Goal: Task Accomplishment & Management: Manage account settings

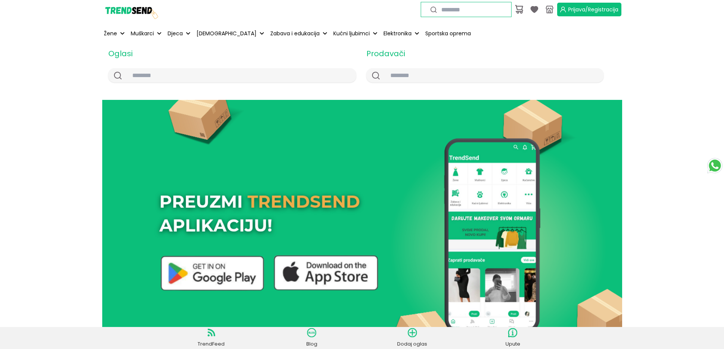
drag, startPoint x: 576, startPoint y: 11, endPoint x: 510, endPoint y: 100, distance: 110.4
click at [576, 11] on span "Prijava/Registracija" at bounding box center [594, 10] width 50 height 8
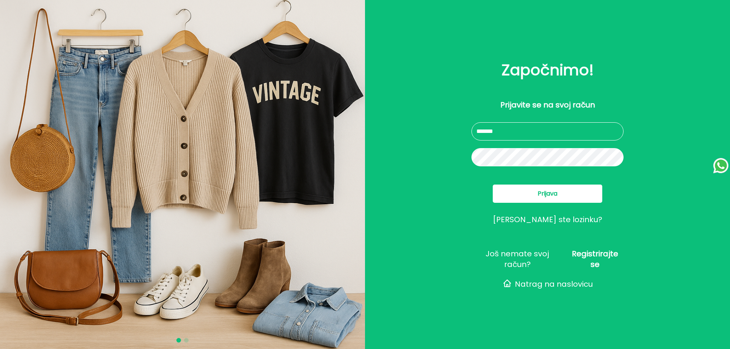
click at [566, 192] on button "Prijava" at bounding box center [548, 194] width 110 height 18
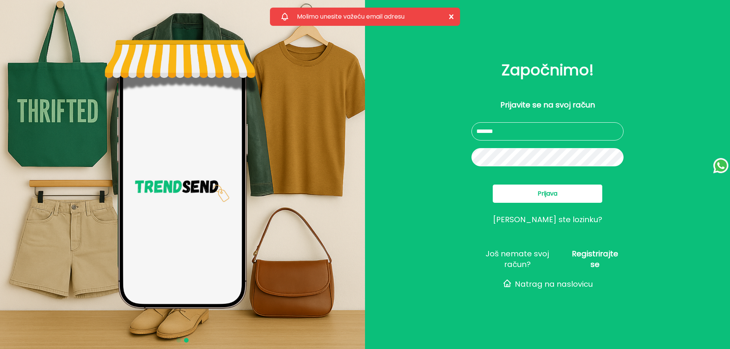
drag, startPoint x: 531, startPoint y: 131, endPoint x: 447, endPoint y: 132, distance: 84.0
click at [450, 130] on div "Započnimo! Molimo unesite važeću email adresu Close Prijavite se na svoj račun …" at bounding box center [547, 174] width 365 height 349
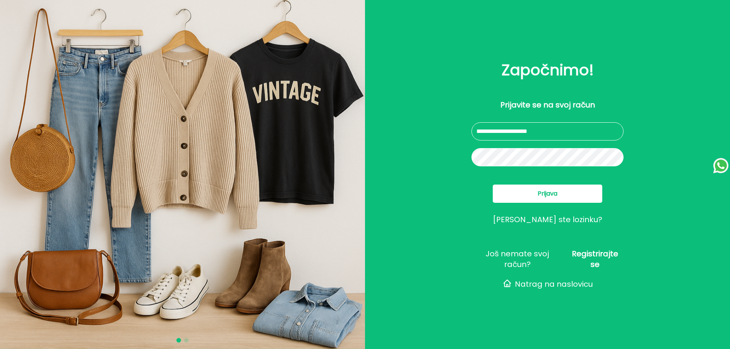
type input "**********"
click at [543, 196] on span "Prijava" at bounding box center [548, 193] width 20 height 9
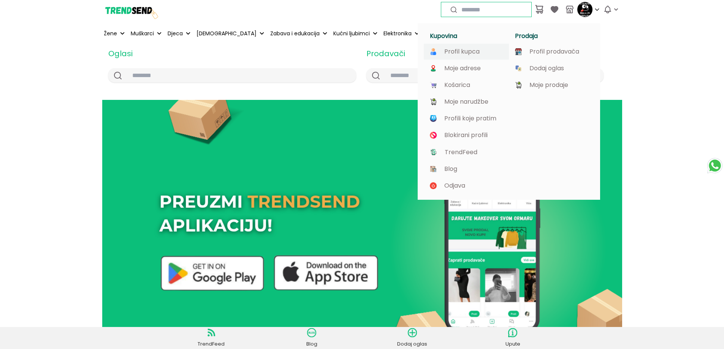
click at [466, 53] on p "Profil kupca" at bounding box center [462, 51] width 35 height 7
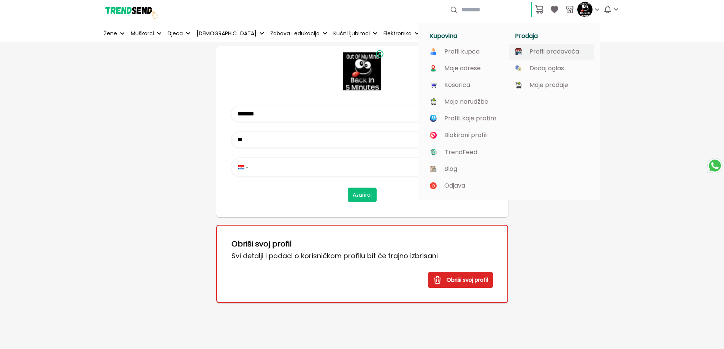
click at [553, 52] on p "Profil prodavača" at bounding box center [555, 51] width 50 height 7
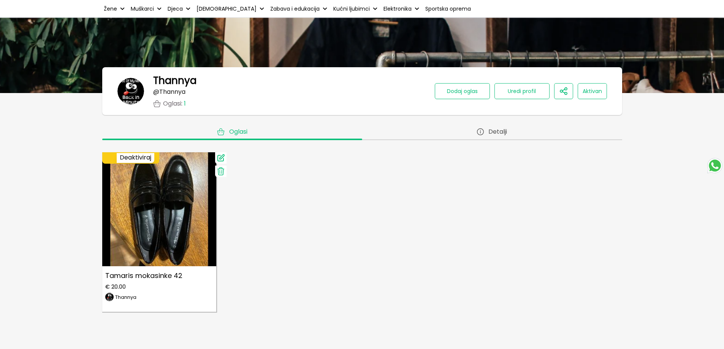
scroll to position [38, 0]
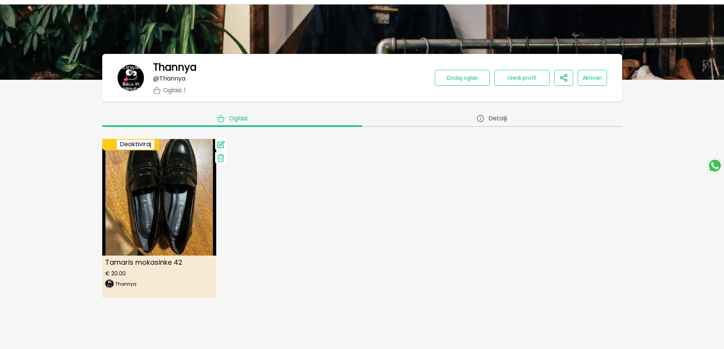
click at [165, 204] on img at bounding box center [159, 192] width 125 height 125
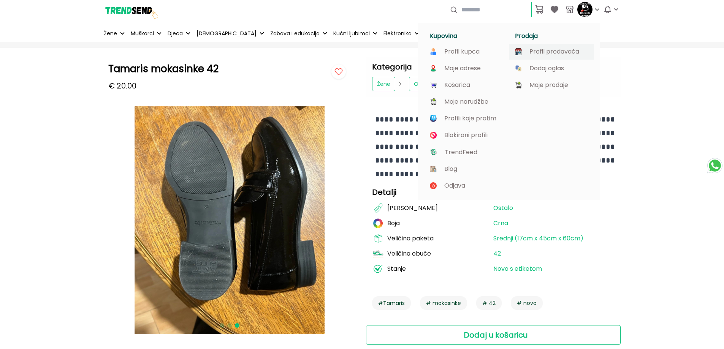
click at [538, 49] on p "Profil prodavača" at bounding box center [555, 51] width 50 height 7
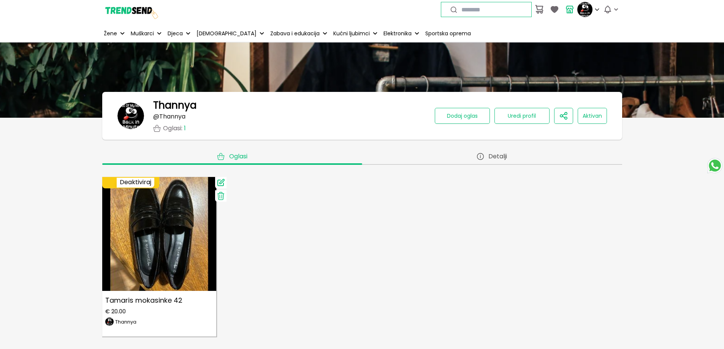
click at [133, 182] on button "Use setting Deaktiviraj" at bounding box center [132, 182] width 61 height 11
click at [220, 197] on icon at bounding box center [220, 196] width 9 height 9
